Goal: Check status: Check status

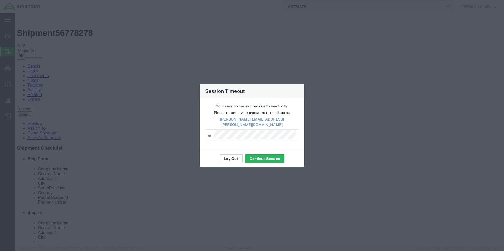
click at [231, 156] on button "Log Out" at bounding box center [230, 159] width 23 height 8
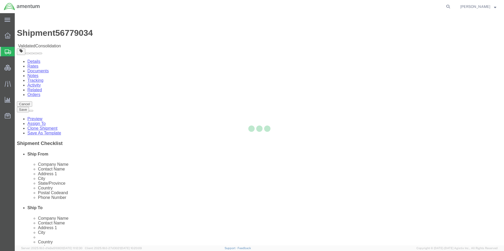
select select "42668"
select select
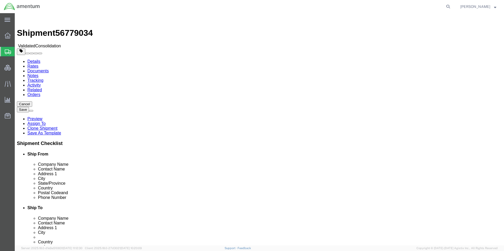
click at [452, 8] on form at bounding box center [448, 6] width 8 height 13
click at [452, 7] on icon at bounding box center [447, 6] width 7 height 7
click at [402, 8] on input "search" at bounding box center [364, 6] width 160 height 13
type input "56744011"
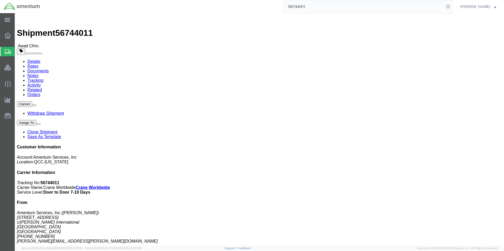
click link "Rates"
